Goal: Task Accomplishment & Management: Use online tool/utility

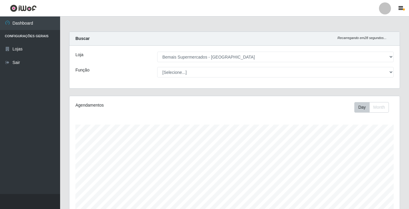
select select "250"
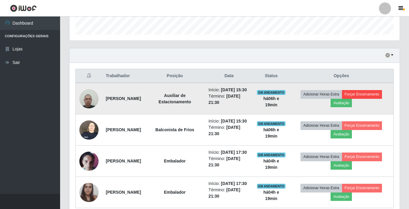
scroll to position [125, 330]
click at [377, 99] on button "Forçar Encerramento" at bounding box center [362, 94] width 40 height 8
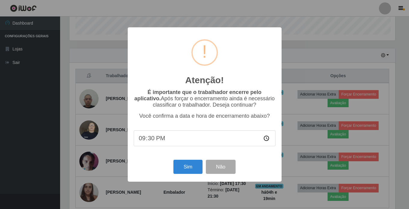
scroll to position [125, 327]
click at [194, 167] on button "Sim" at bounding box center [188, 167] width 29 height 14
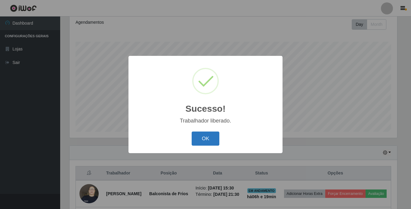
click at [211, 137] on button "OK" at bounding box center [206, 139] width 28 height 14
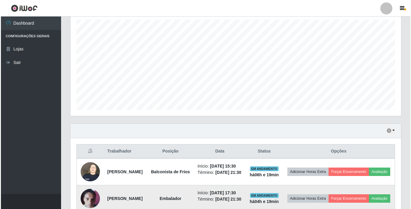
scroll to position [196, 0]
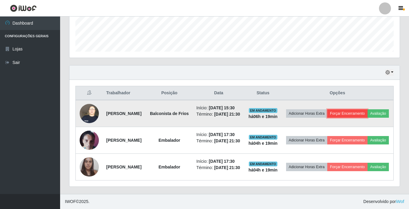
click at [368, 109] on button "Forçar Encerramento" at bounding box center [347, 113] width 40 height 8
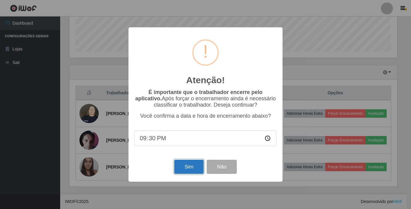
click at [190, 163] on button "Sim" at bounding box center [188, 167] width 29 height 14
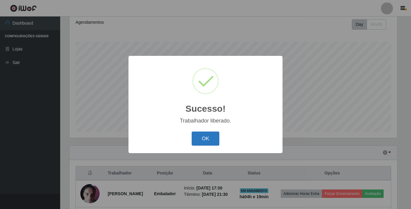
click at [210, 138] on button "OK" at bounding box center [206, 139] width 28 height 14
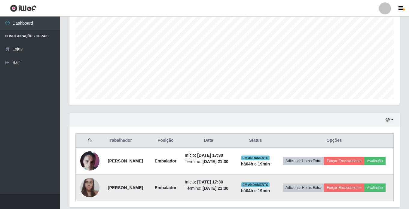
scroll to position [137, 0]
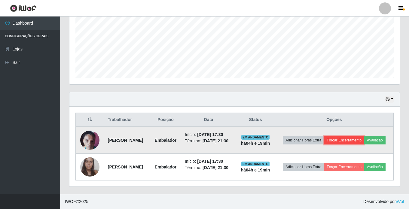
click at [345, 139] on button "Forçar Encerramento" at bounding box center [344, 140] width 40 height 8
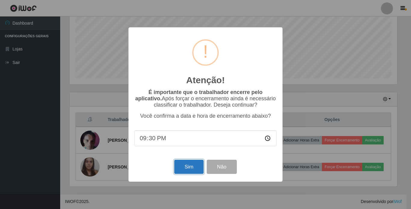
click at [191, 167] on button "Sim" at bounding box center [188, 167] width 29 height 14
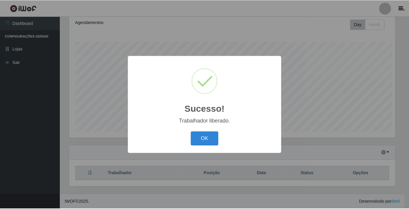
scroll to position [0, 0]
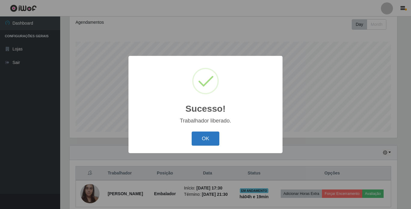
click at [207, 138] on button "OK" at bounding box center [206, 139] width 28 height 14
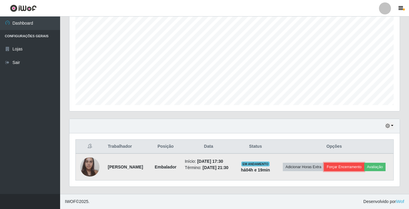
click at [349, 167] on button "Forçar Encerramento" at bounding box center [344, 167] width 40 height 8
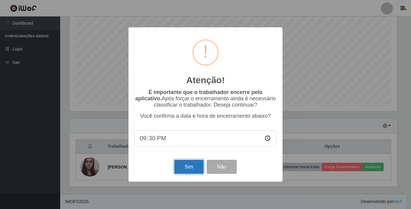
click at [187, 166] on button "Sim" at bounding box center [188, 167] width 29 height 14
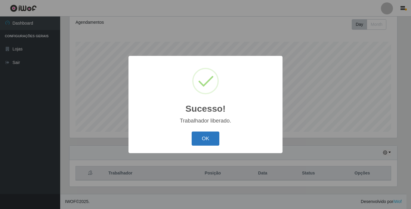
click at [208, 138] on button "OK" at bounding box center [206, 139] width 28 height 14
